Goal: Information Seeking & Learning: Check status

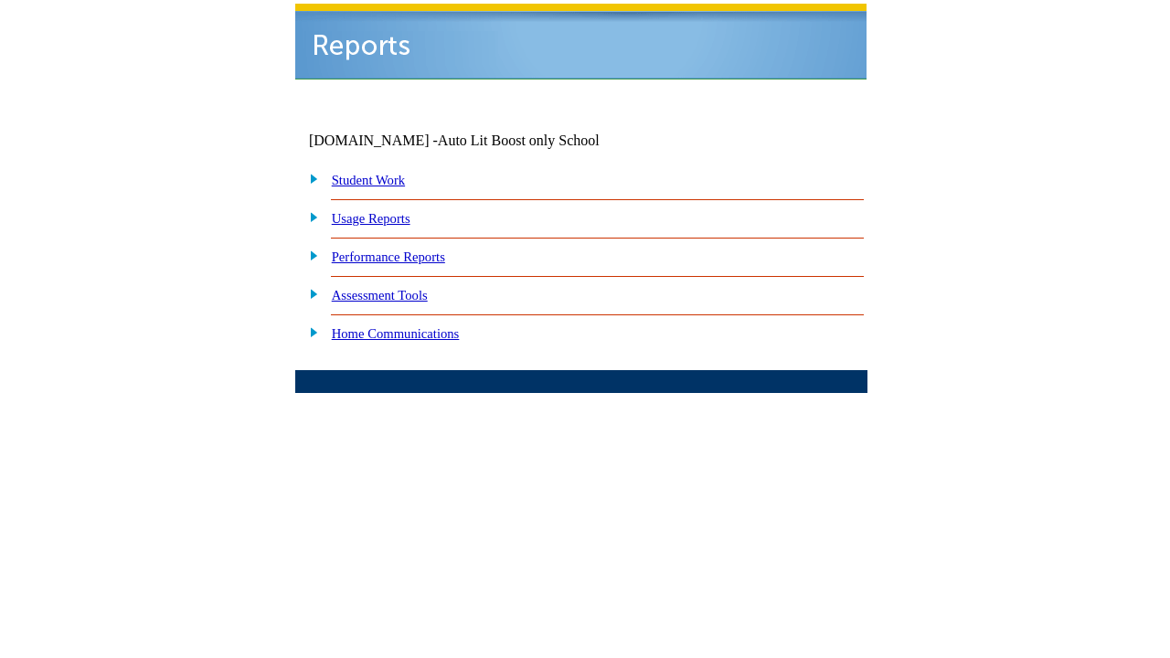
click at [399, 249] on link "Performance Reports" at bounding box center [388, 256] width 113 height 15
click at [0, 0] on link "How are my students performing on standards?" at bounding box center [0, 0] width 0 height 0
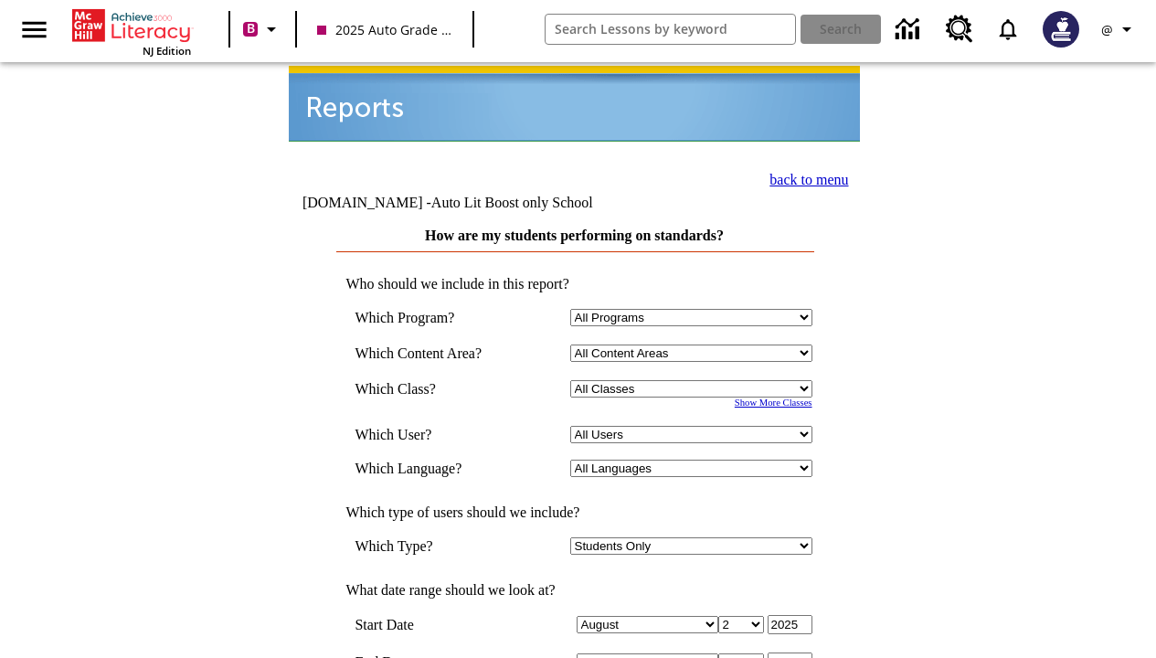
click at [873, 429] on td "back to menu tauto.black - Auto Lit Boost only School How are my students perfo…" at bounding box center [575, 623] width 1147 height 1119
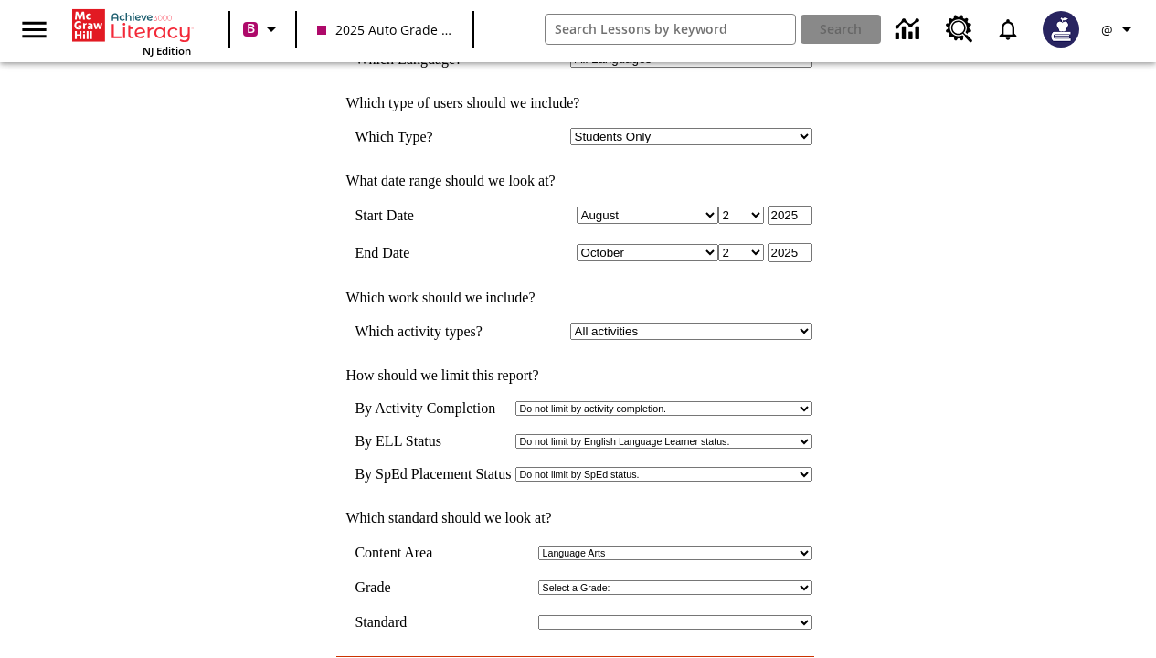
scroll to position [529, 0]
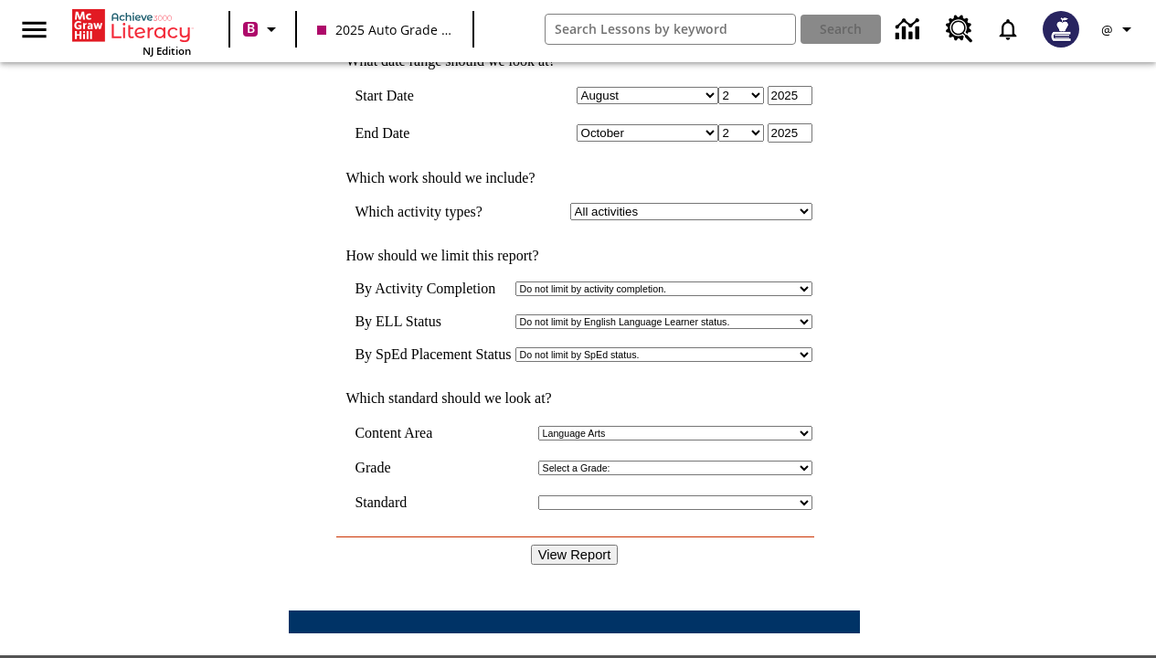
click at [562, 545] on input "View Report" at bounding box center [575, 555] width 88 height 20
click at [595, 545] on input "View Report" at bounding box center [575, 555] width 88 height 20
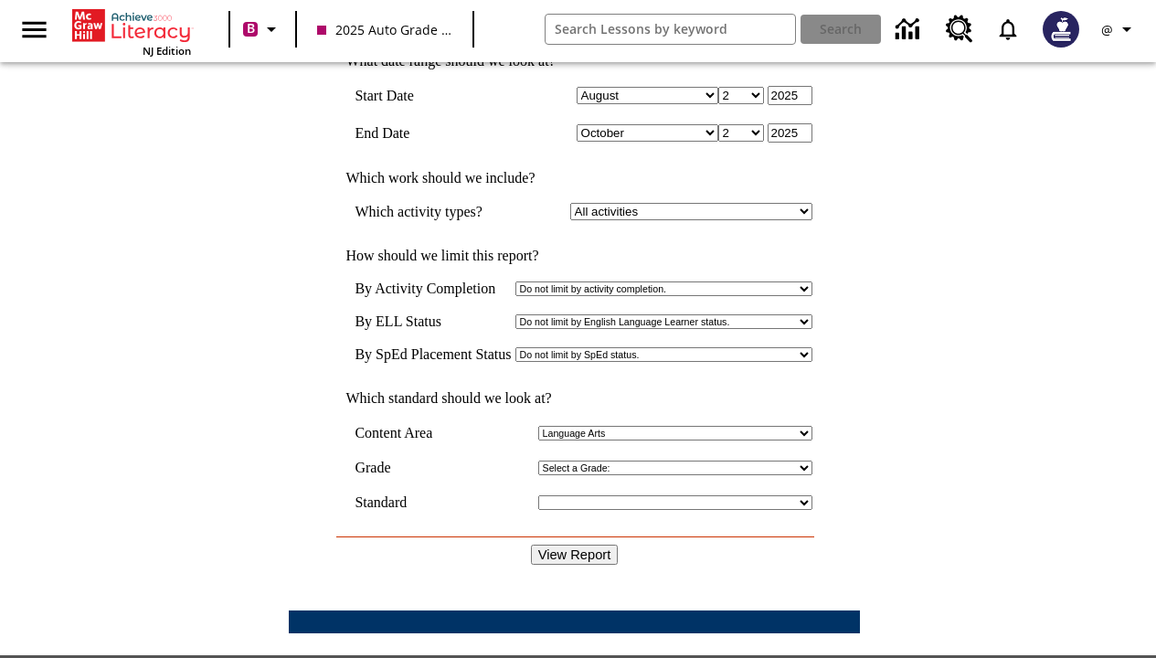
click at [595, 545] on input "View Report" at bounding box center [575, 555] width 88 height 20
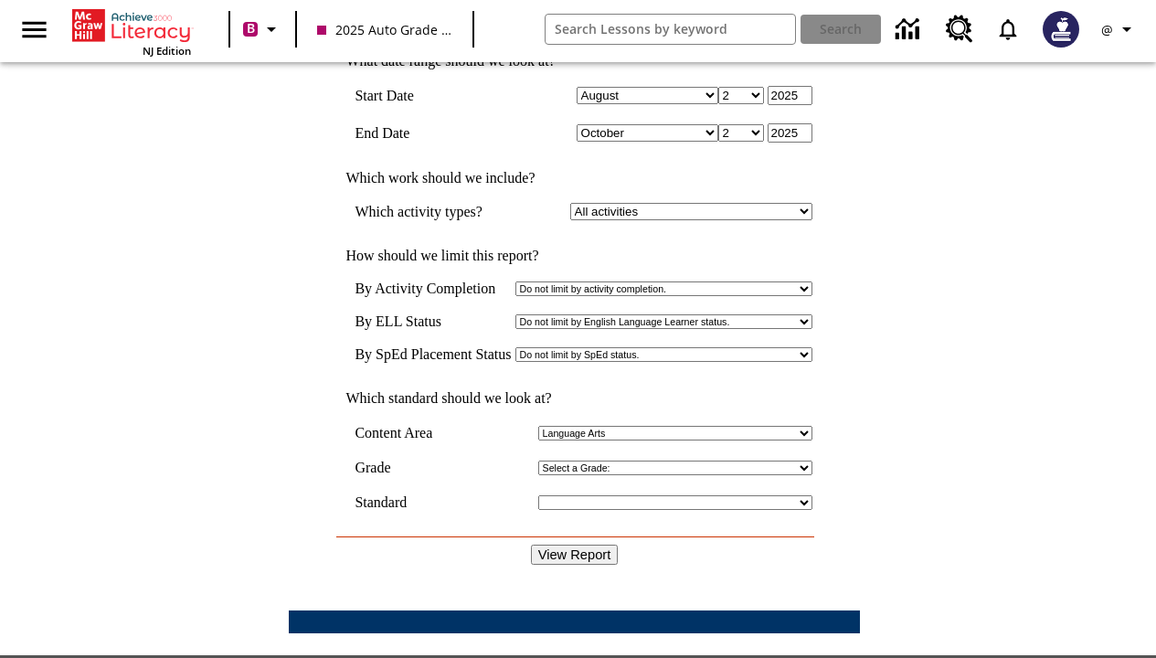
click at [595, 545] on input "View Report" at bounding box center [575, 555] width 88 height 20
